Goal: Check status

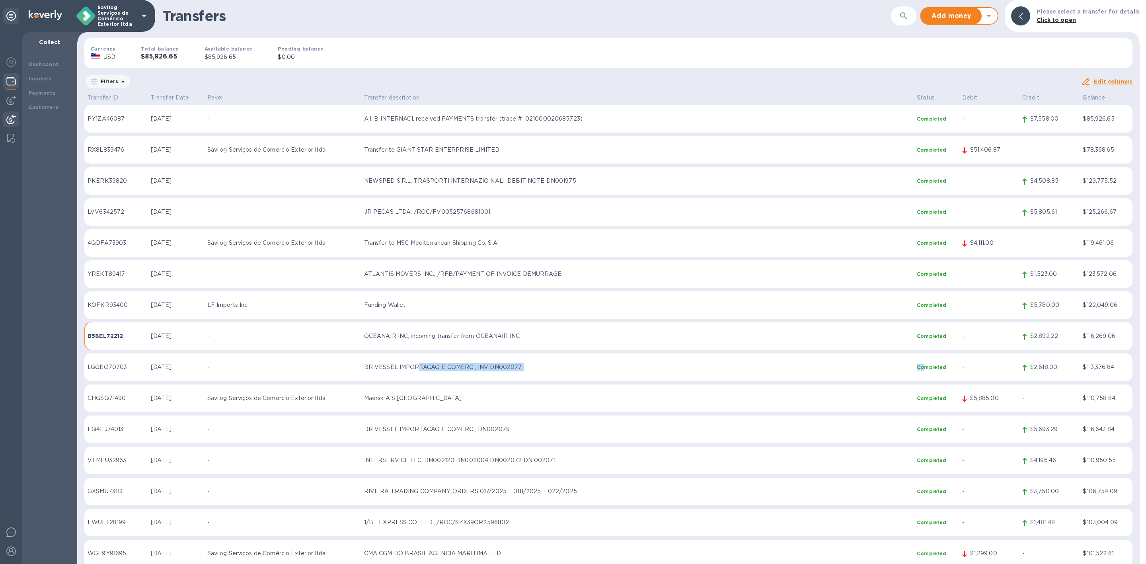
drag, startPoint x: 468, startPoint y: 359, endPoint x: 943, endPoint y: 361, distance: 475.1
click at [943, 361] on tr "LGGEO70703 [DATE] - BR VESSEL IMPORTACAO E COMERCI, INV DN002077 Completed - $2…" at bounding box center [608, 367] width 1048 height 28
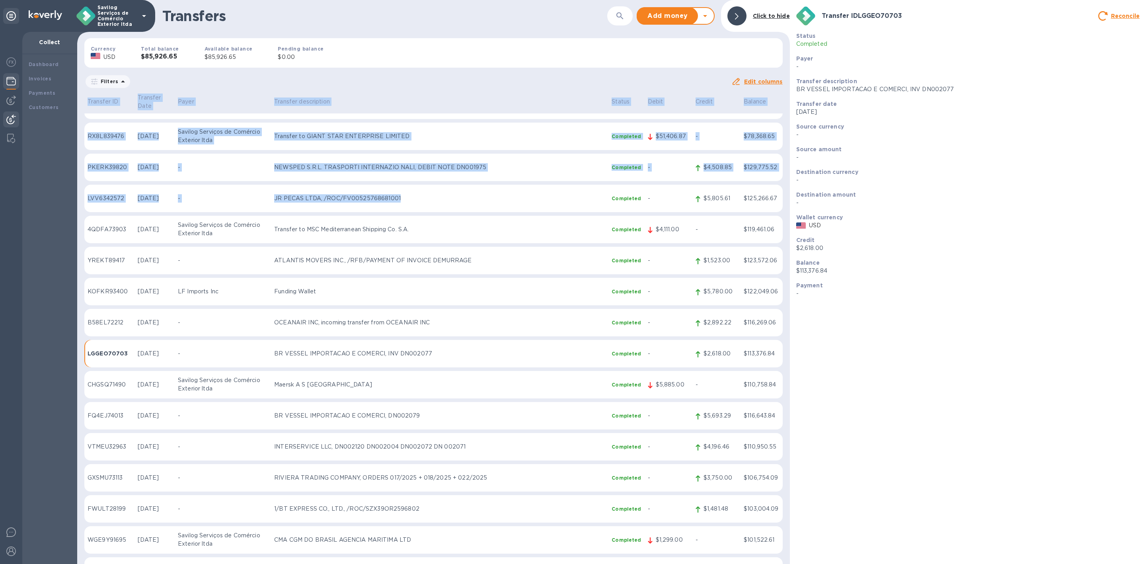
scroll to position [179, 0]
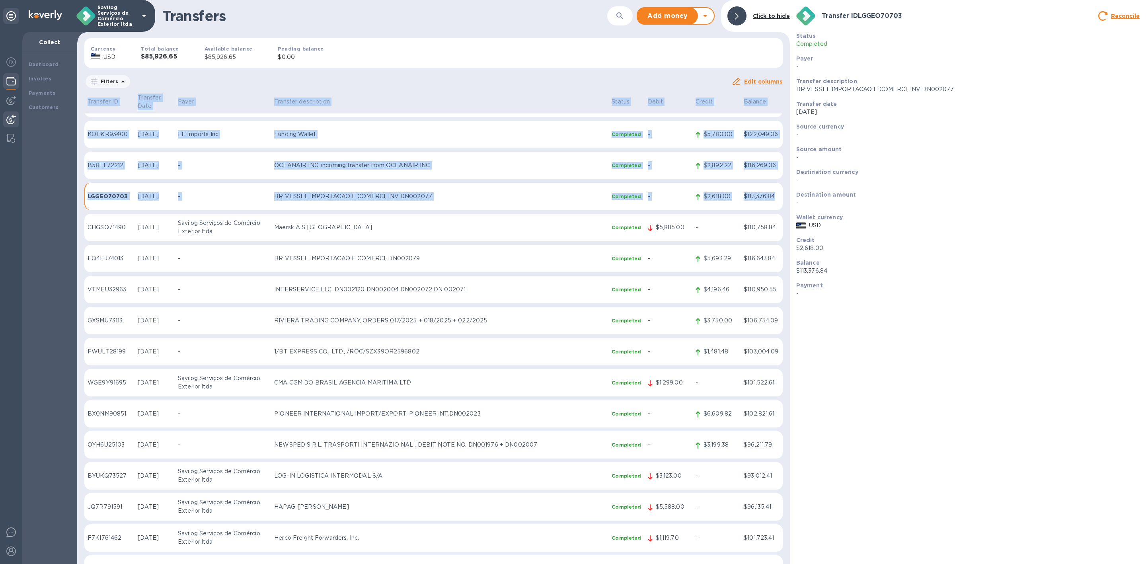
drag, startPoint x: 84, startPoint y: 97, endPoint x: 778, endPoint y: 193, distance: 700.6
copy table "Loremips DO Sitametc Adip Elits Doeiusmo temporincid Utlabo Etdol Magnaa Enimad…"
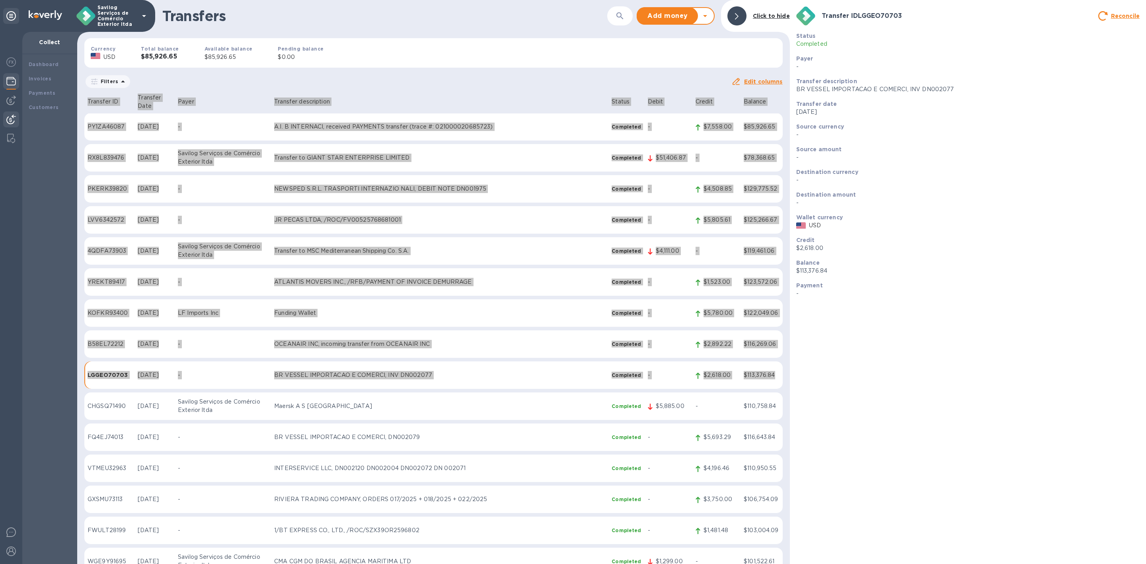
scroll to position [0, 0]
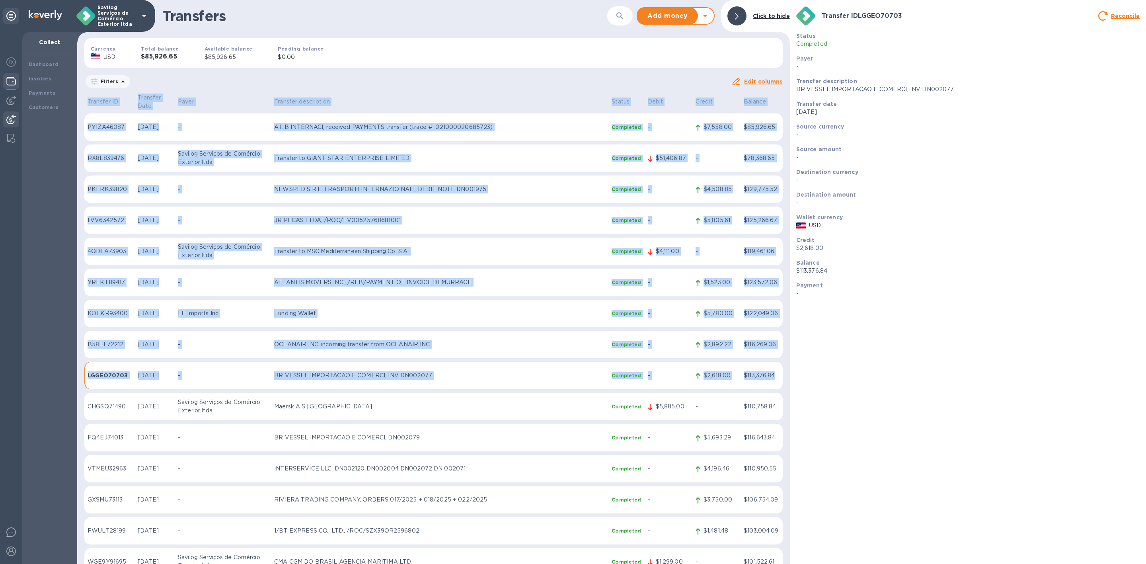
click at [452, 30] on div "Transfers ​ Add money Withdraw money Click to hide" at bounding box center [433, 16] width 713 height 32
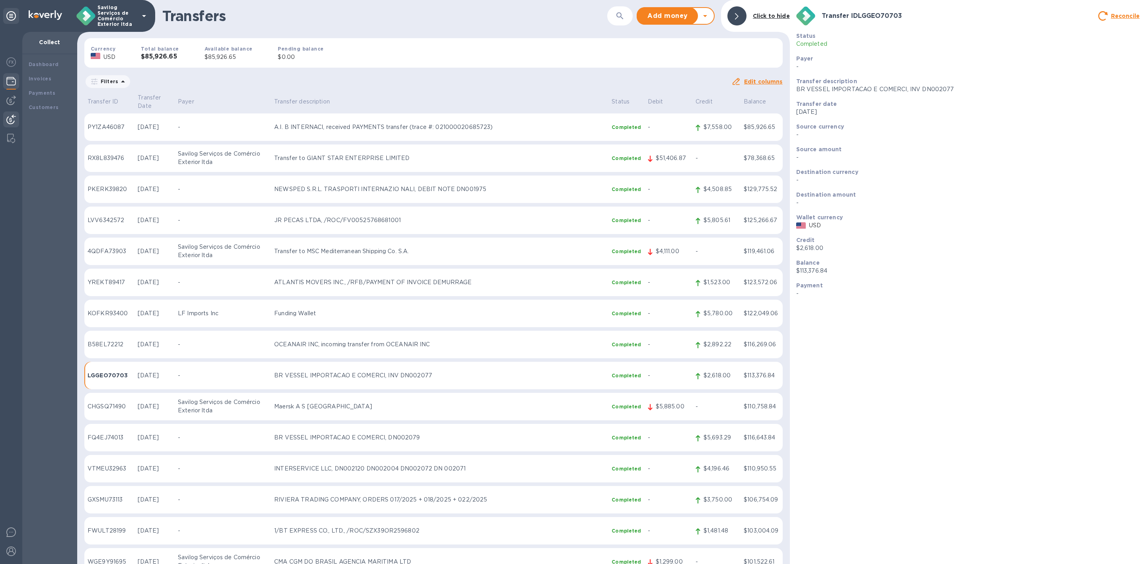
click at [181, 84] on div "Filters" at bounding box center [407, 81] width 647 height 15
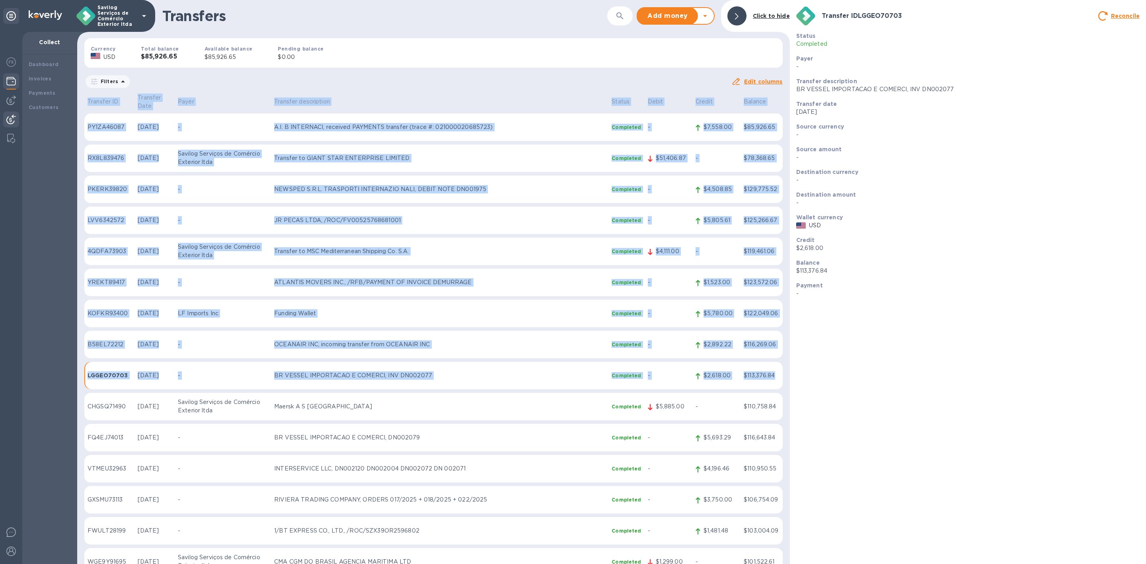
drag, startPoint x: 88, startPoint y: 99, endPoint x: 775, endPoint y: 366, distance: 737.4
copy table "Loremips DO Sitametc Adip Elits Doeiusmo temporincid Utlabo Etdol Magnaa Enimad…"
click at [571, 63] on div "Currency USD Total balance $85,926.65 Available balance $85,926.65 Pending bala…" at bounding box center [433, 53] width 711 height 42
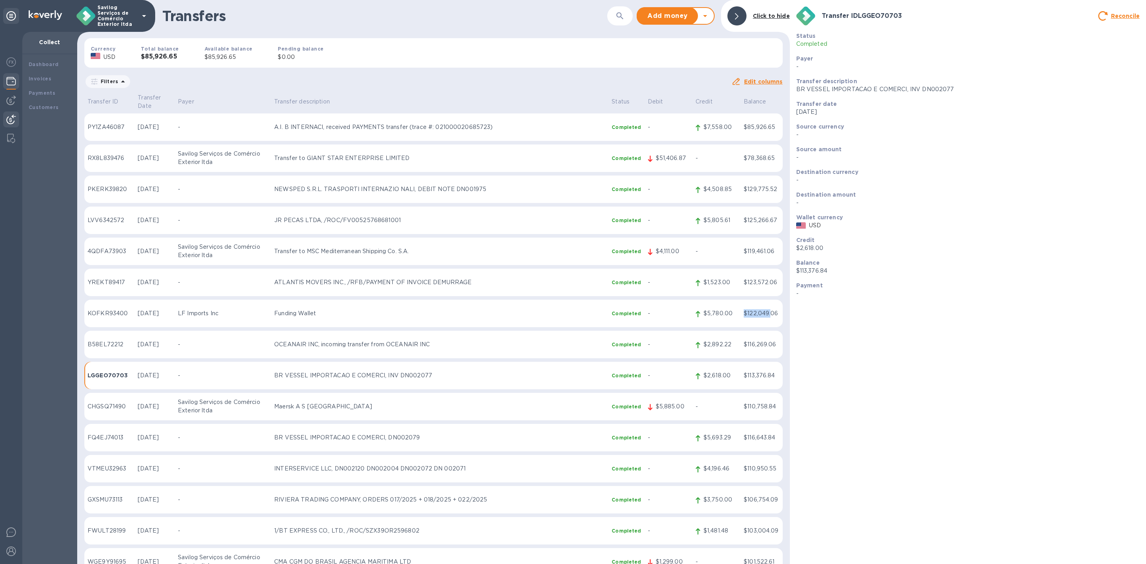
drag, startPoint x: 738, startPoint y: 310, endPoint x: 914, endPoint y: 359, distance: 183.2
click at [769, 306] on td "$122,049.06" at bounding box center [762, 314] width 42 height 28
click at [914, 359] on div "Transfer ID LGGEO70703 Reconcile Status Completed Payer - Transfer description …" at bounding box center [968, 282] width 356 height 564
